Goal: Information Seeking & Learning: Get advice/opinions

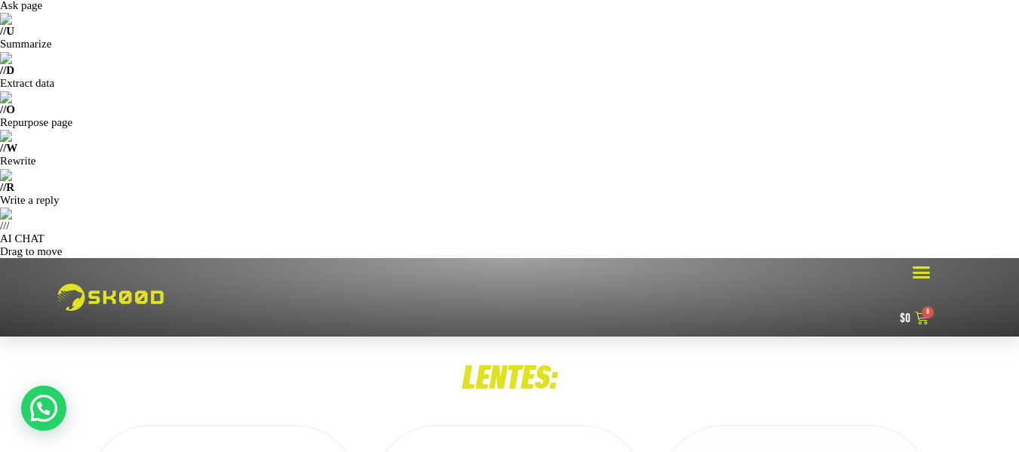
scroll to position [187, 0]
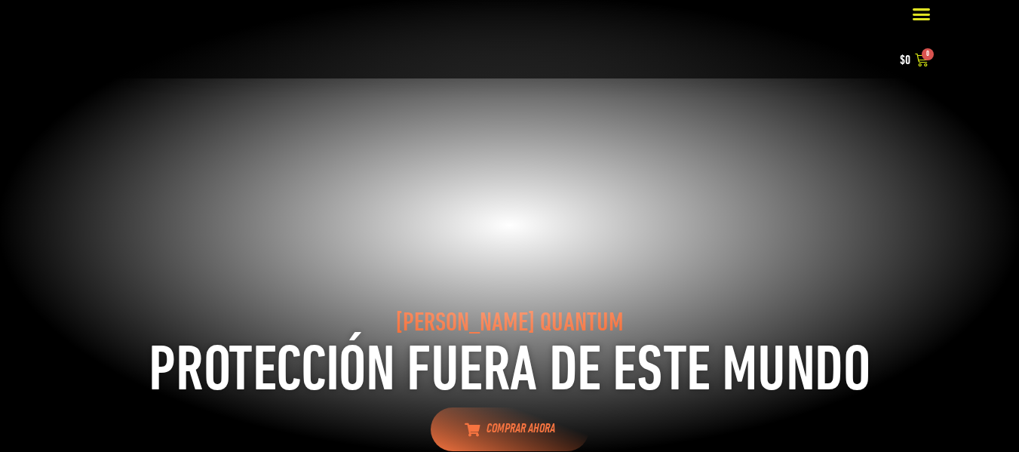
select select "recent"
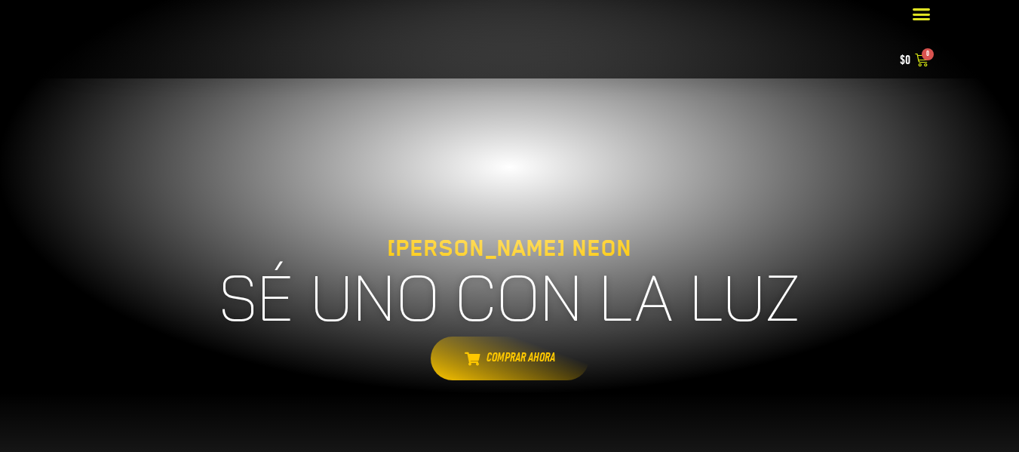
select select "recent"
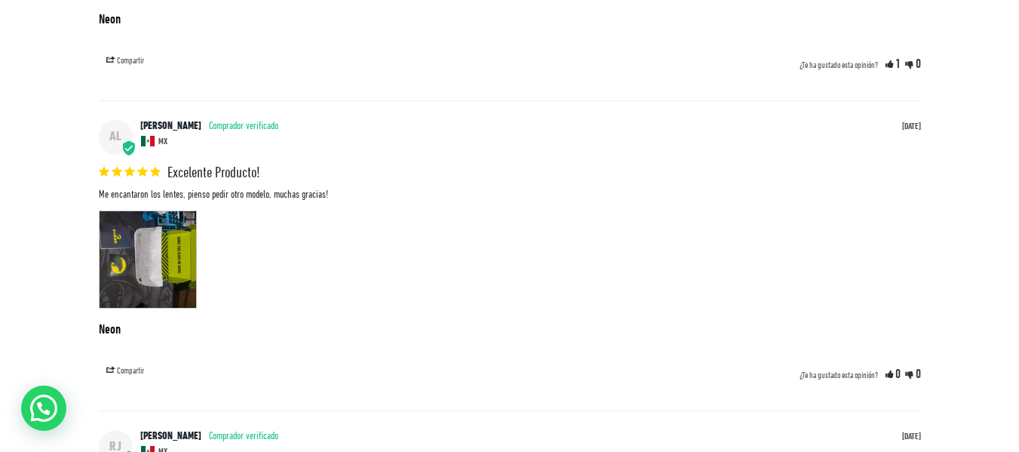
scroll to position [4148, 0]
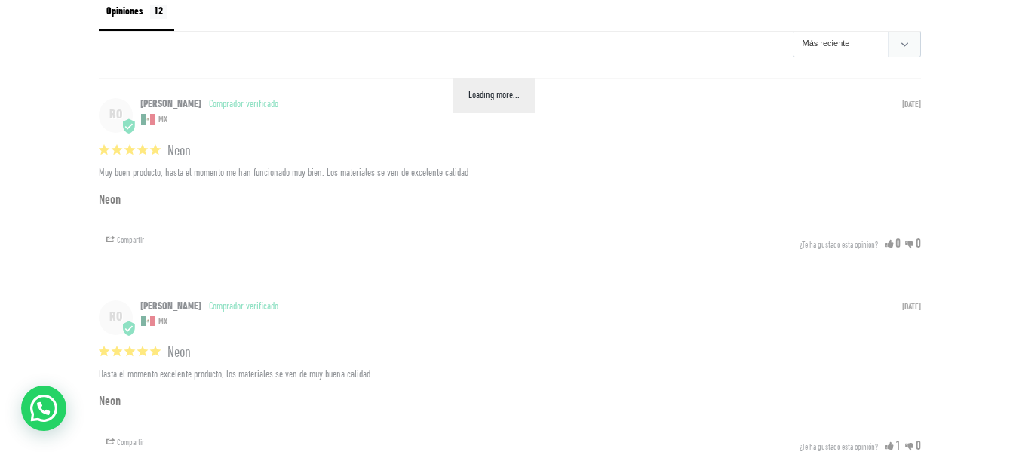
select select "recent"
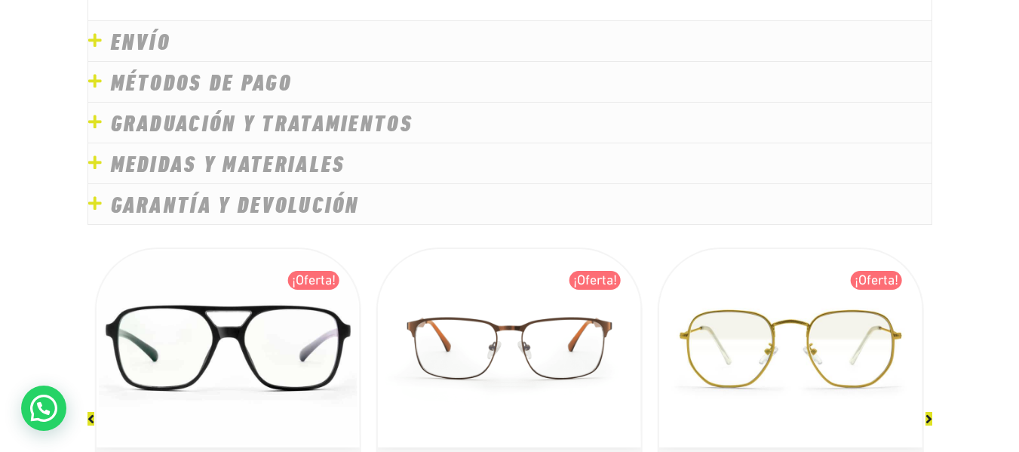
scroll to position [3009, 0]
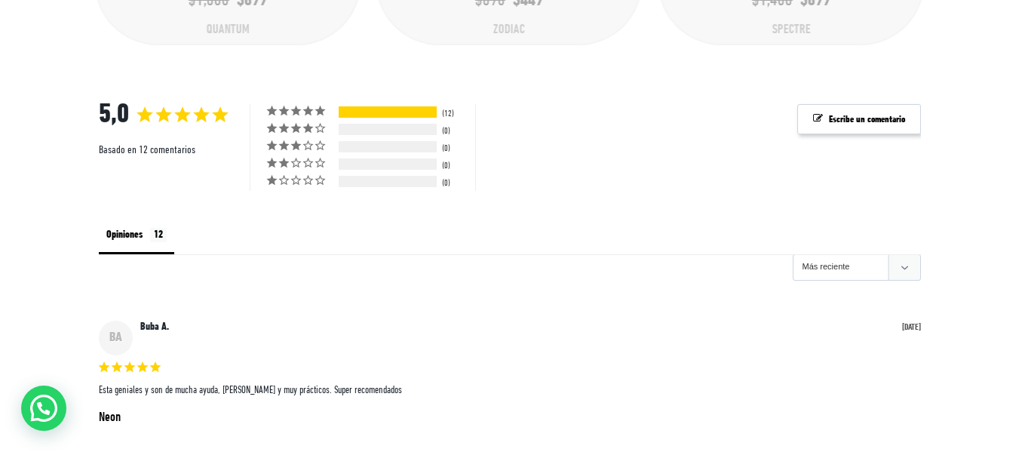
scroll to position [3553, 0]
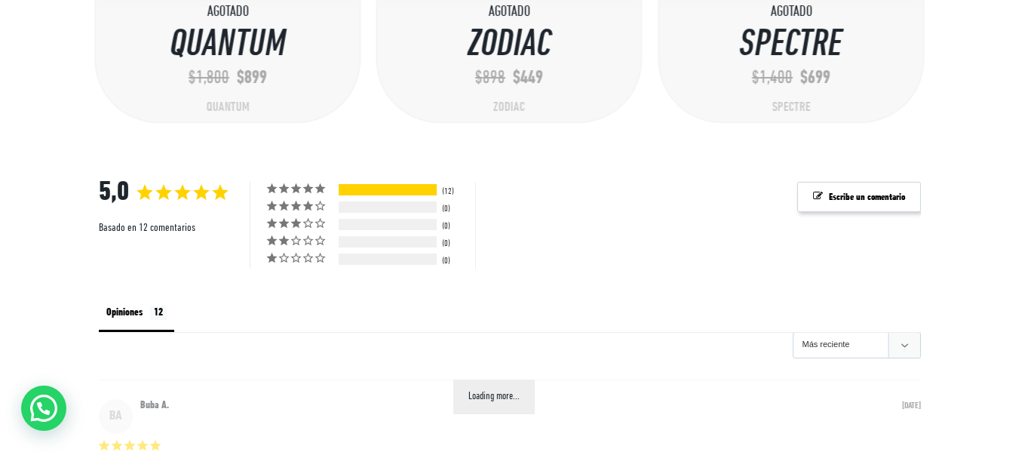
select select "recent"
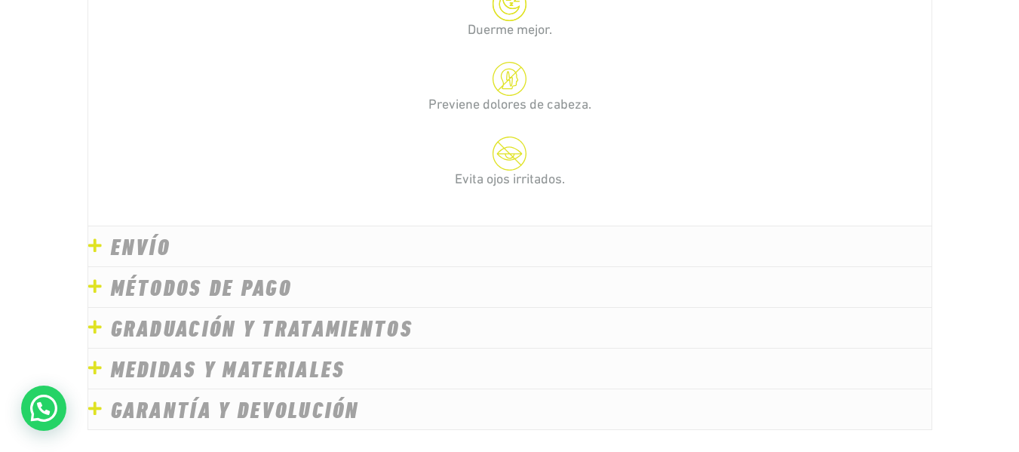
scroll to position [2803, 0]
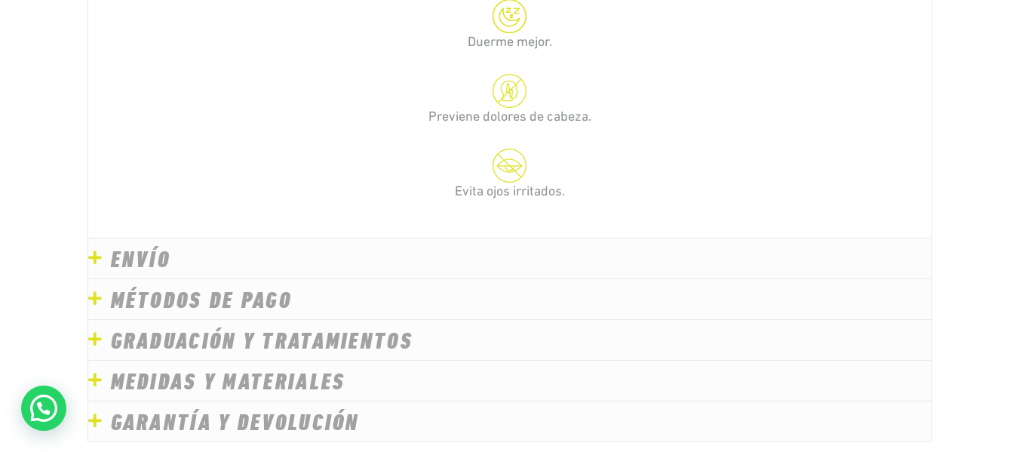
scroll to position [2787, 0]
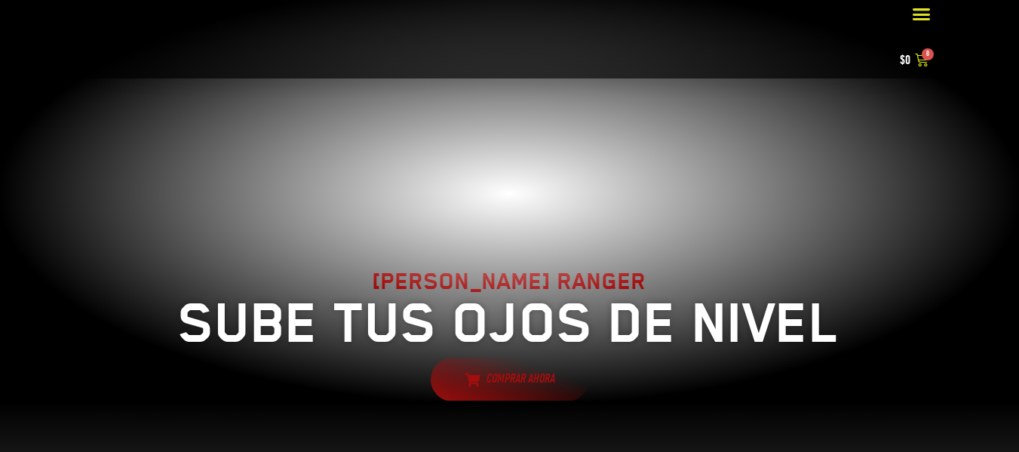
select select "recent"
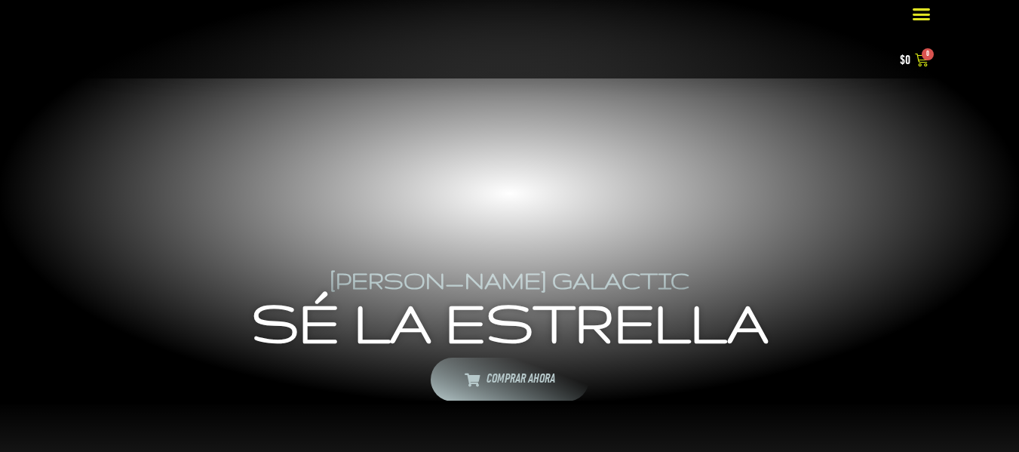
select select "recent"
